Goal: Use online tool/utility: Utilize a website feature to perform a specific function

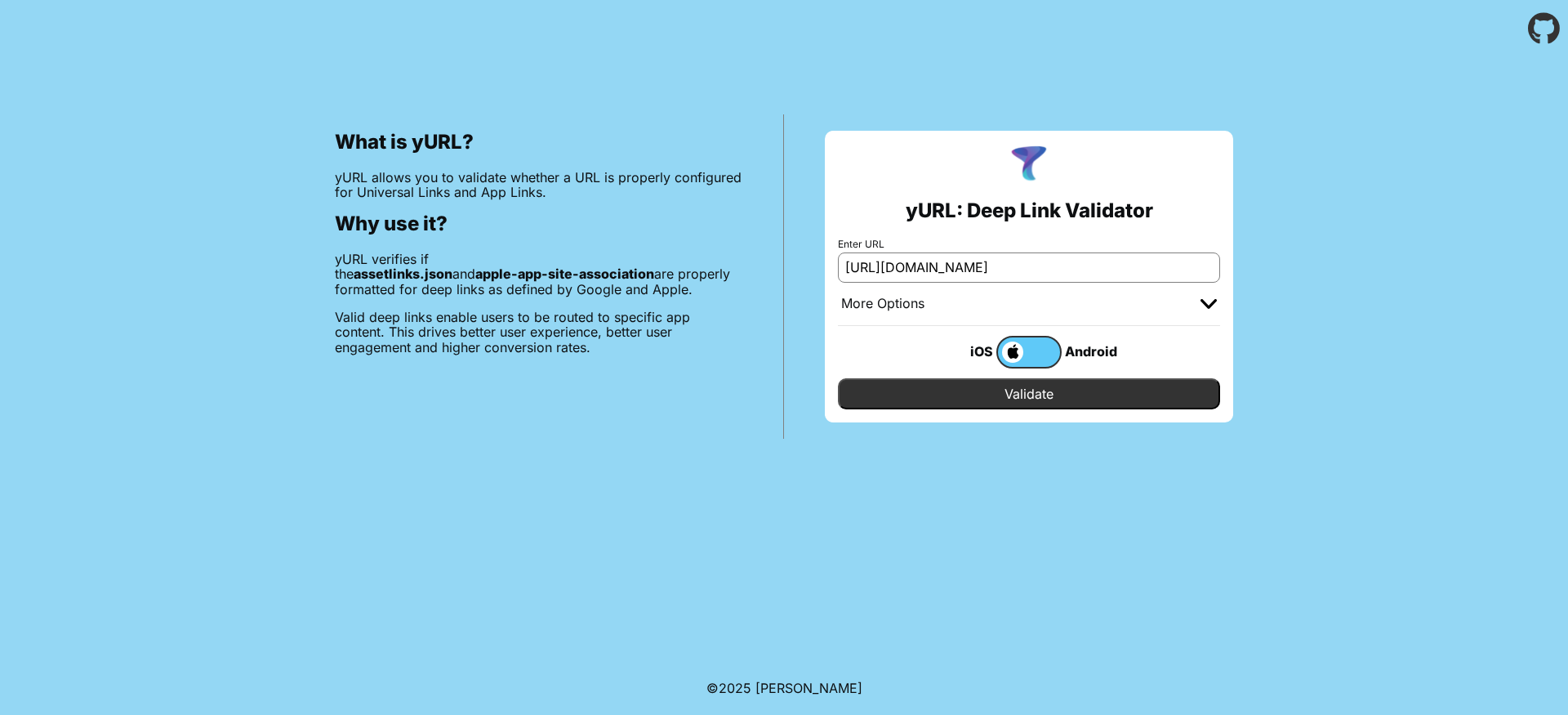
type input "[URL][DOMAIN_NAME]"
click at [1086, 401] on input "Validate" at bounding box center [1029, 394] width 382 height 31
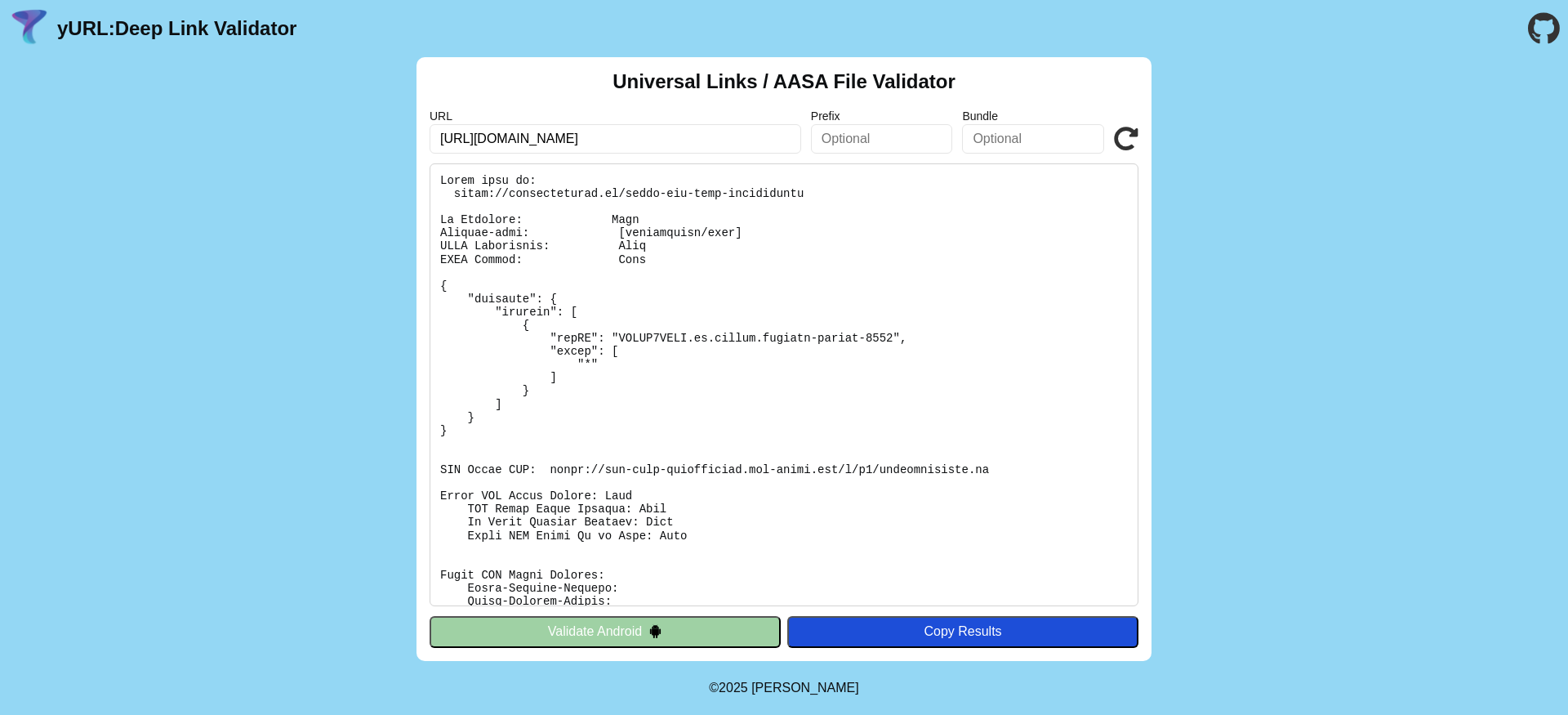
click at [620, 640] on button "Validate Android" at bounding box center [605, 632] width 351 height 31
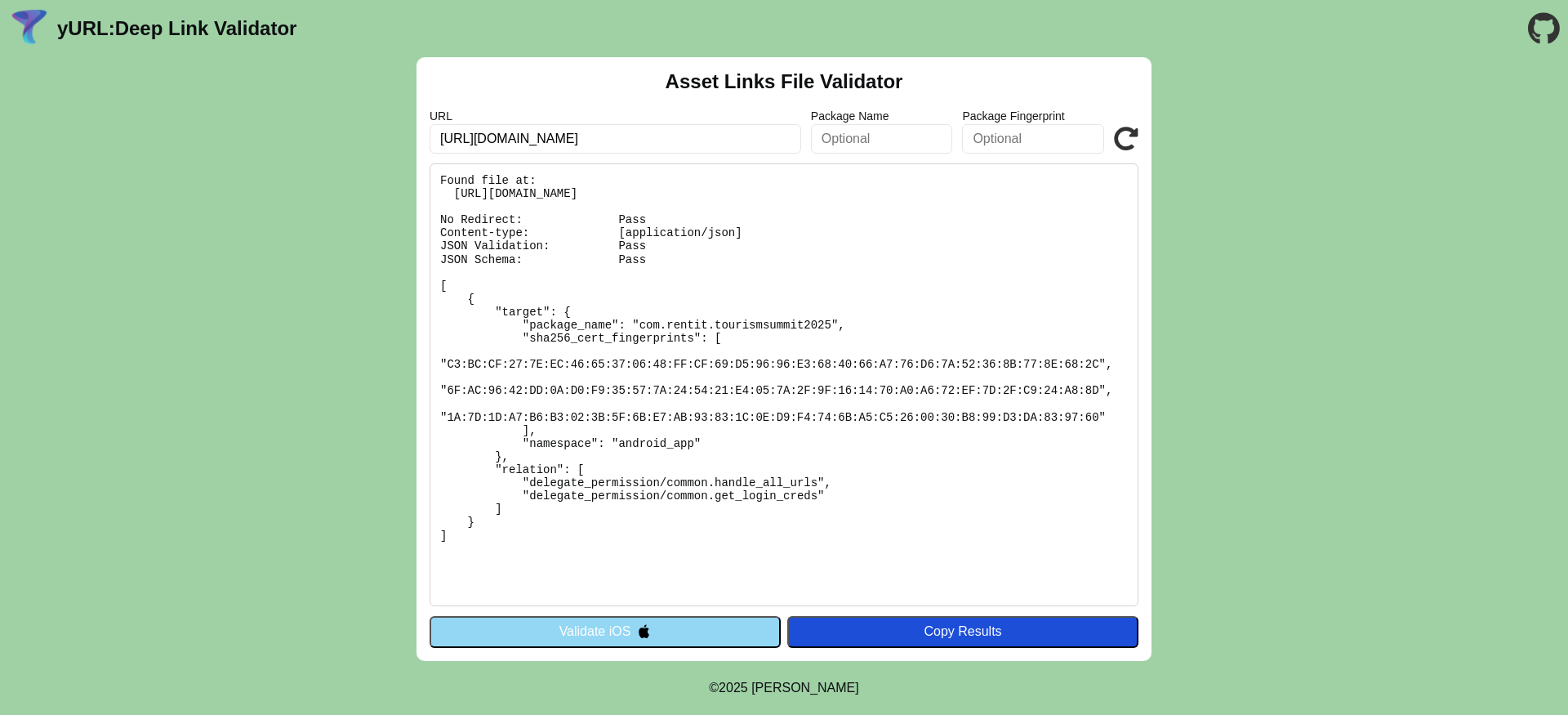
click at [706, 77] on h2 "Asset Links File Validator" at bounding box center [785, 82] width 238 height 23
click at [239, 28] on link "yURL: Deep Link Validator" at bounding box center [177, 29] width 240 height 23
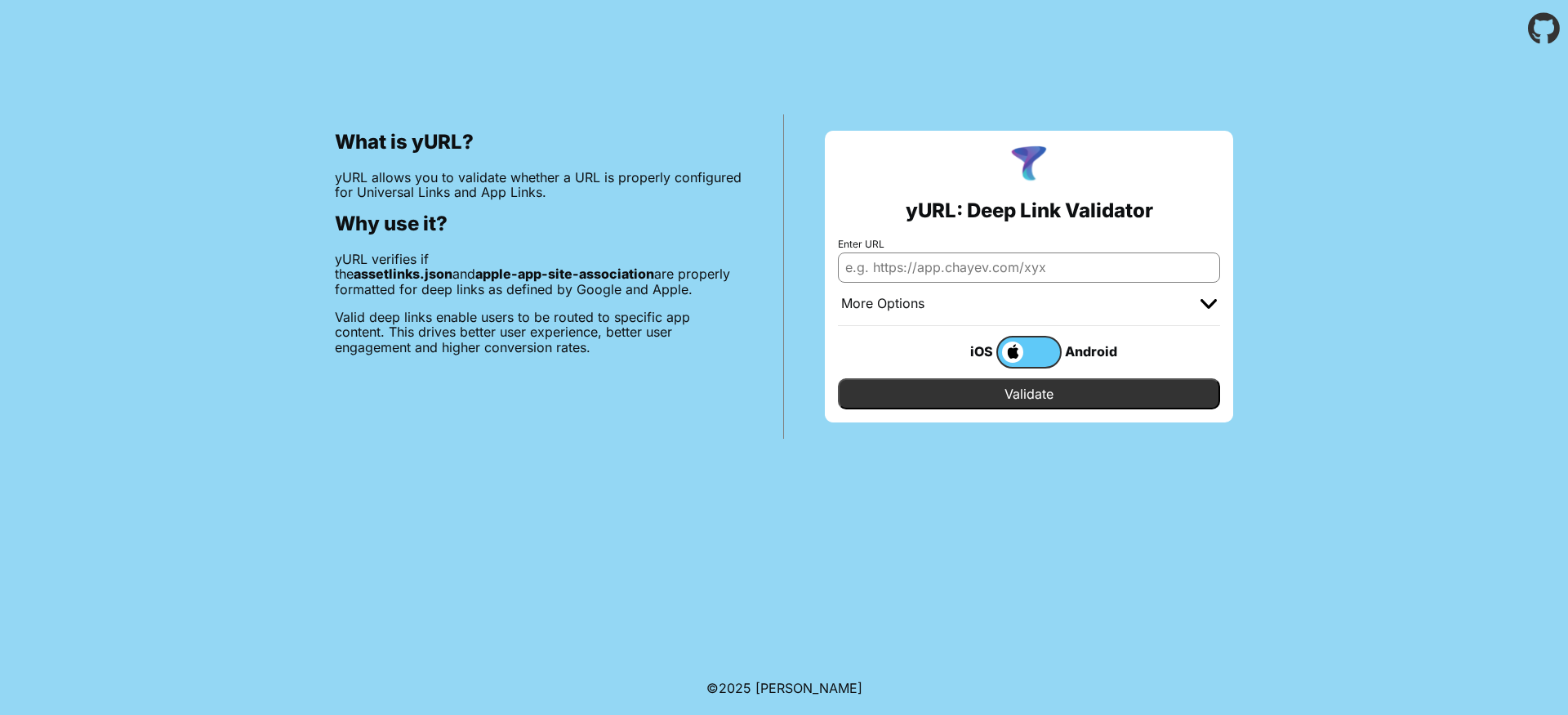
click at [189, 47] on header at bounding box center [784, 28] width 1568 height 57
click at [657, 91] on div "What is yURL? yURL allows you to validate whether a URL is properly configured …" at bounding box center [784, 248] width 1568 height 382
